Goal: Task Accomplishment & Management: Use online tool/utility

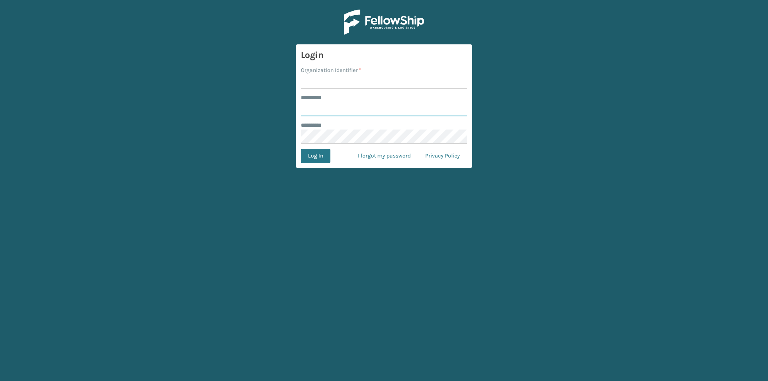
type input "*****"
drag, startPoint x: 322, startPoint y: 81, endPoint x: 327, endPoint y: 84, distance: 5.9
click at [322, 81] on input "Organization Identifier *" at bounding box center [384, 81] width 166 height 14
type input "[US_STATE]"
click at [320, 155] on button "Log In" at bounding box center [316, 156] width 30 height 14
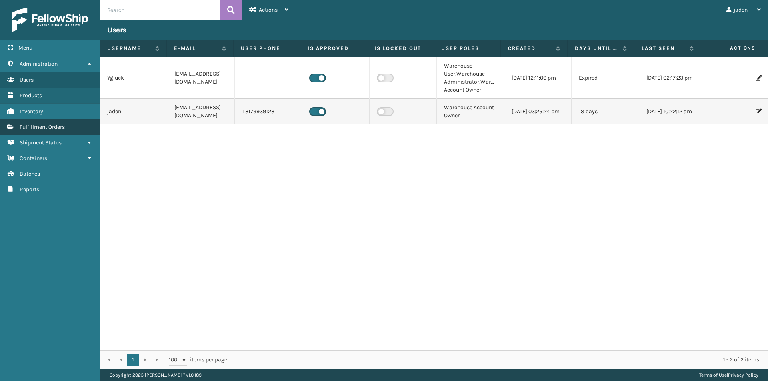
click at [34, 126] on span "Fulfillment Orders" at bounding box center [42, 127] width 45 height 7
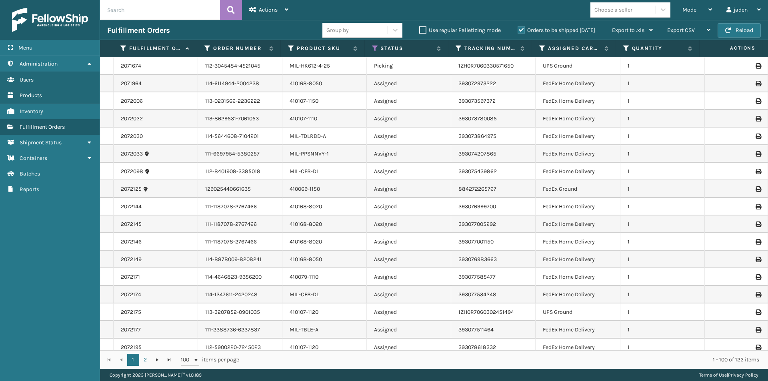
click at [521, 29] on label "Orders to be shipped [DATE]" at bounding box center [556, 30] width 78 height 7
click at [518, 29] on input "Orders to be shipped [DATE]" at bounding box center [517, 28] width 0 height 5
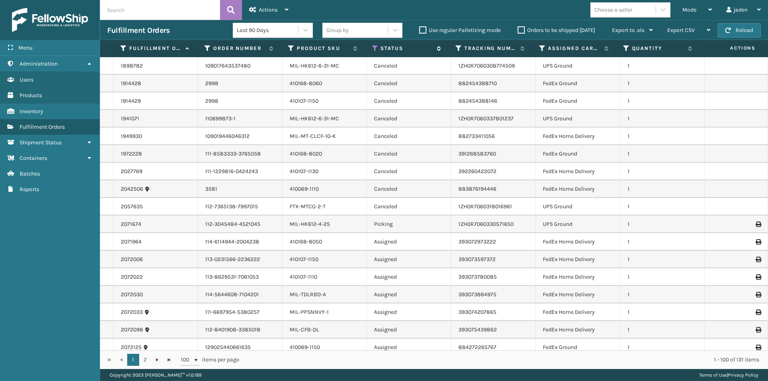
click at [373, 50] on icon at bounding box center [375, 48] width 6 height 7
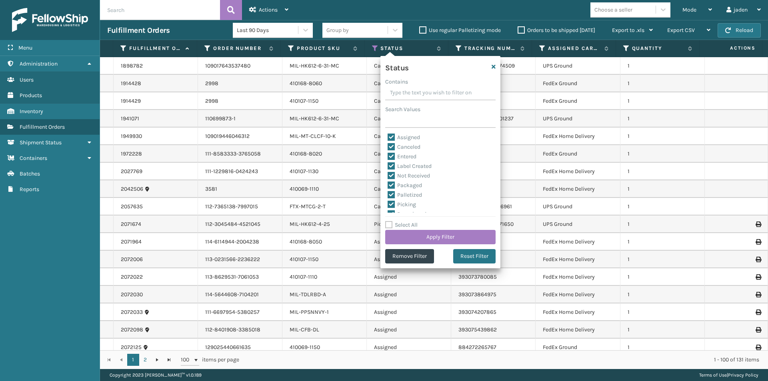
click at [384, 226] on div "Status Contains Search Values Assigned Canceled Entered Label Created Not Recei…" at bounding box center [440, 162] width 120 height 212
click at [390, 224] on label "Select All" at bounding box center [401, 224] width 32 height 7
click at [390, 221] on input "Select All" at bounding box center [445, 220] width 120 height 1
checkbox input "true"
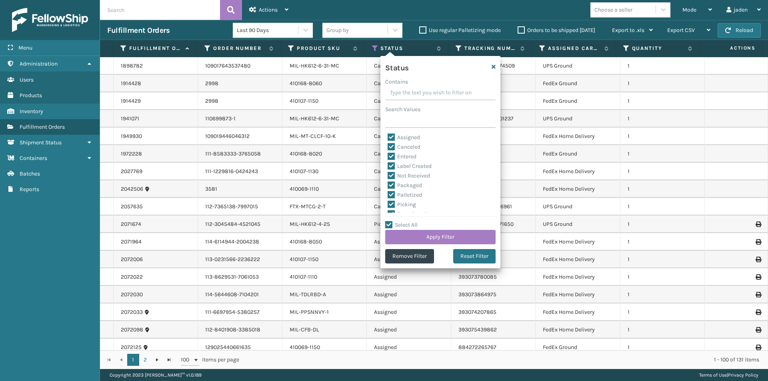
click at [390, 224] on label "Select All" at bounding box center [401, 224] width 32 height 7
click at [390, 221] on input "Select All" at bounding box center [445, 220] width 120 height 1
checkbox input "false"
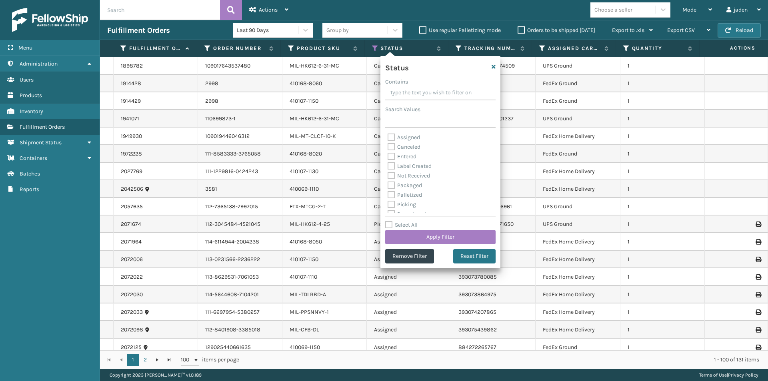
checkbox input "false"
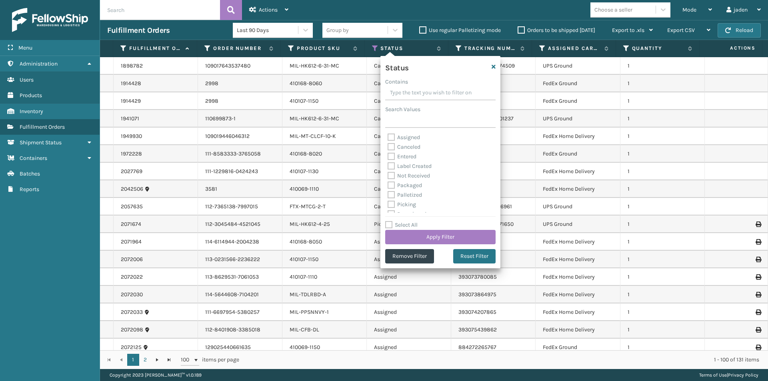
checkbox input "false"
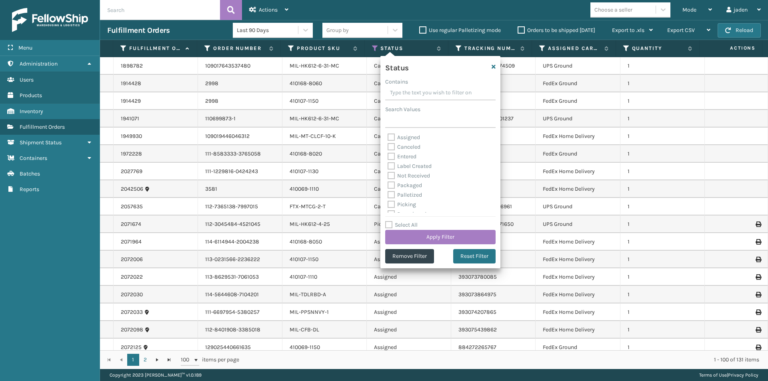
checkbox input "false"
click at [391, 203] on label "Picking" at bounding box center [401, 204] width 28 height 7
click at [388, 203] on input "Picking" at bounding box center [387, 202] width 0 height 5
checkbox input "true"
click at [431, 233] on button "Apply Filter" at bounding box center [440, 237] width 110 height 14
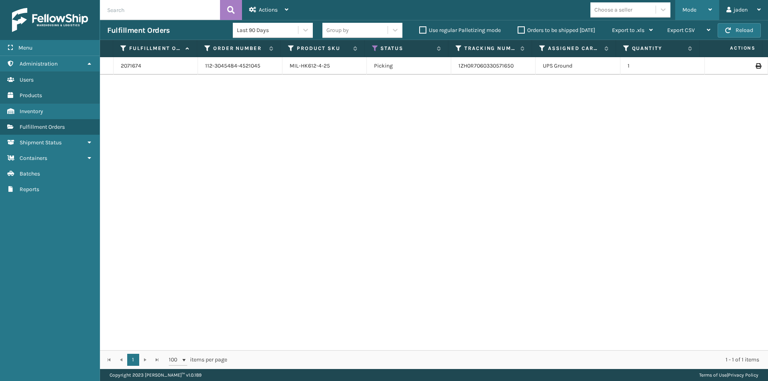
click at [704, 3] on div "Mode" at bounding box center [697, 10] width 30 height 20
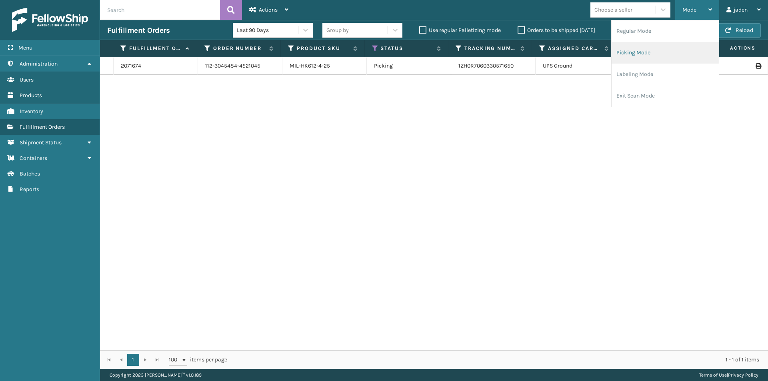
click at [658, 54] on li "Picking Mode" at bounding box center [664, 53] width 107 height 22
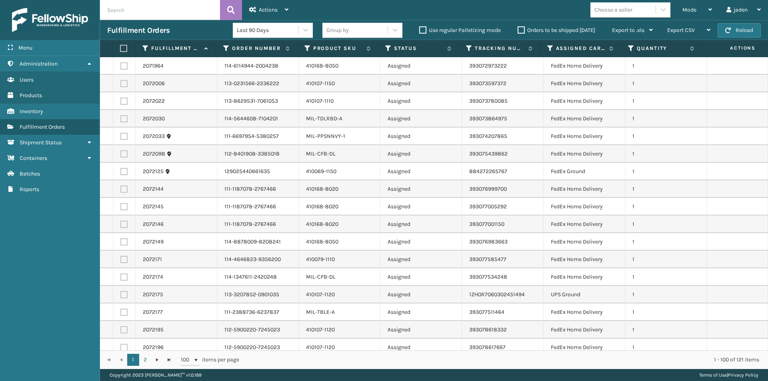
click at [733, 30] on button "Reload" at bounding box center [738, 30] width 43 height 14
